Goal: Information Seeking & Learning: Learn about a topic

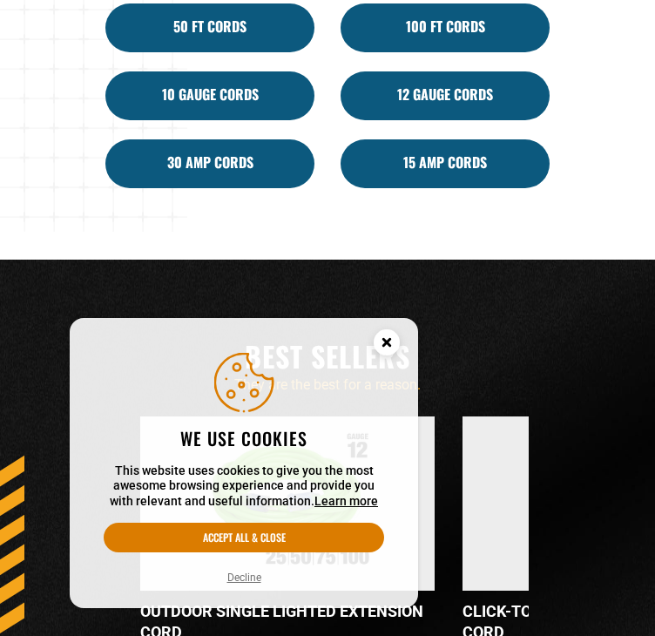
click at [383, 339] on icon "Cookie Consent" at bounding box center [386, 342] width 6 height 6
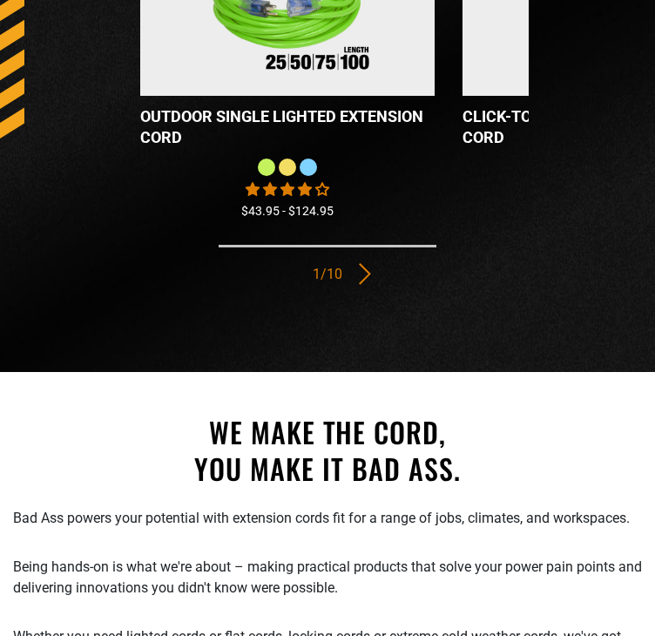
scroll to position [3197, 0]
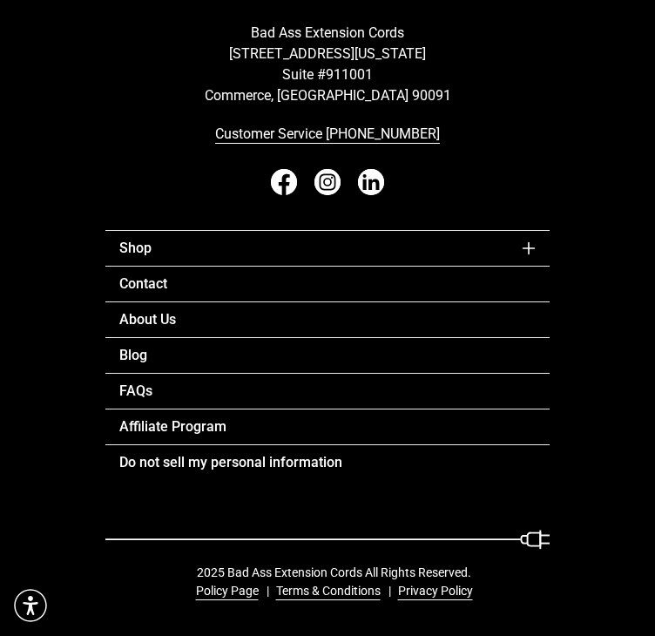
drag, startPoint x: 662, startPoint y: 219, endPoint x: 704, endPoint y: 576, distance: 359.8
click at [251, 325] on link "About Us" at bounding box center [327, 320] width 444 height 36
click at [244, 282] on link "Contact" at bounding box center [327, 284] width 444 height 36
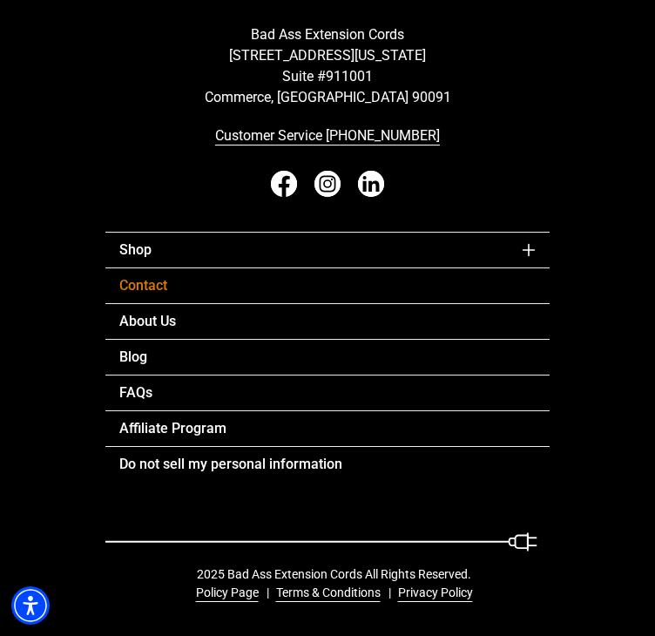
scroll to position [1062, 0]
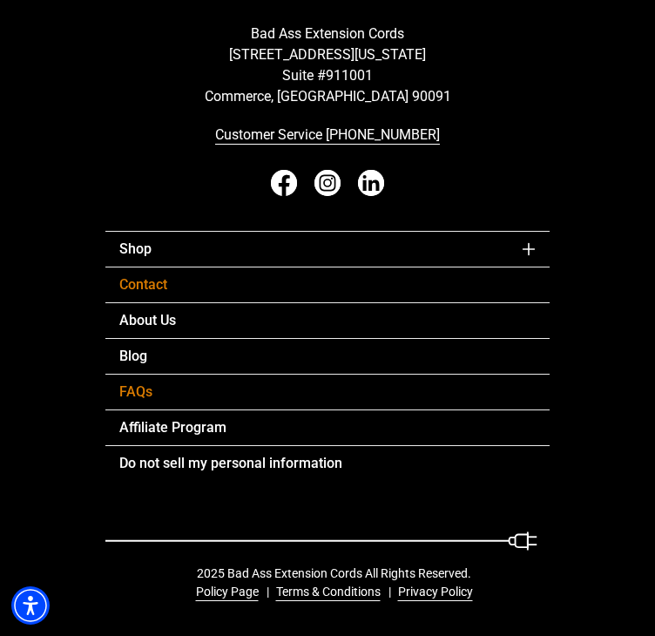
click at [280, 390] on link "FAQs" at bounding box center [327, 392] width 444 height 36
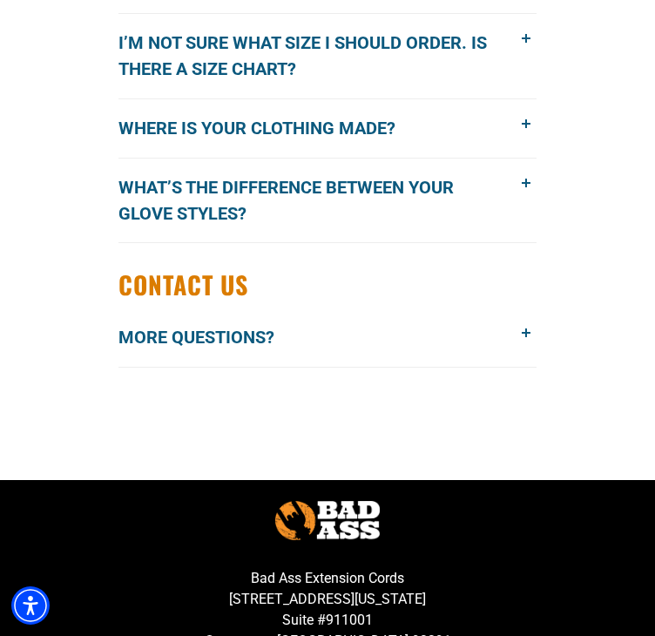
scroll to position [3312, 0]
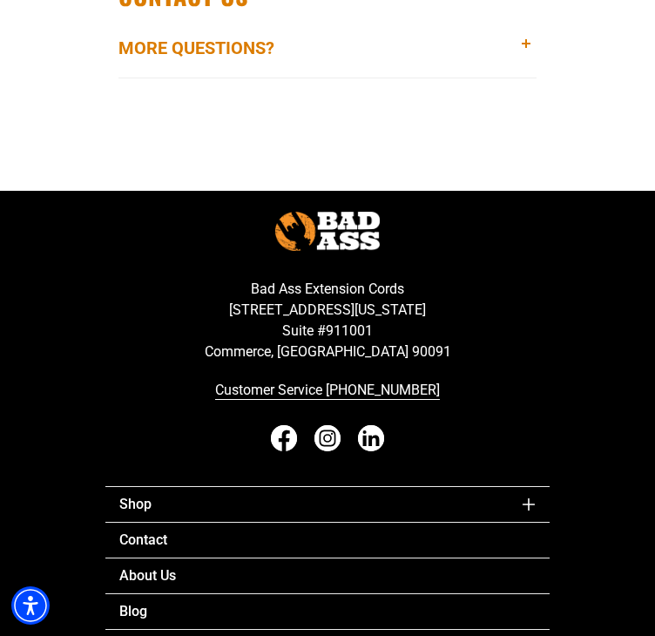
click at [241, 50] on span "More Questions?" at bounding box center [210, 48] width 182 height 26
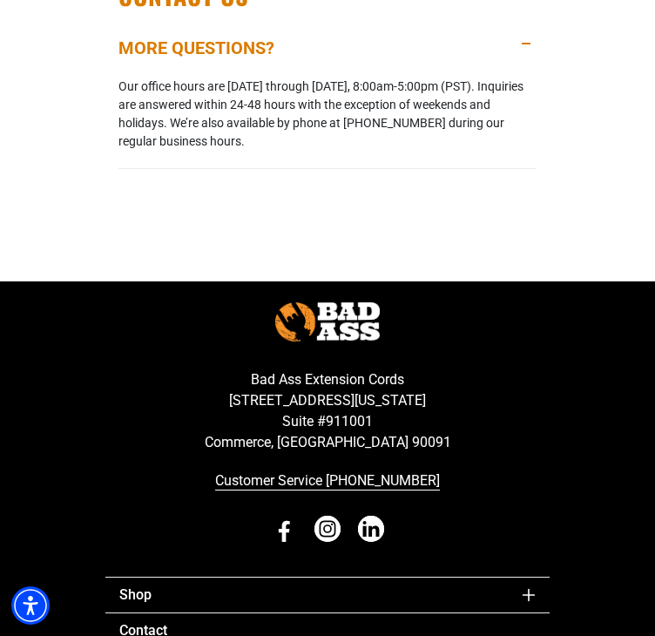
click at [286, 527] on icon "Facebook - open in a new tab" at bounding box center [284, 531] width 11 height 21
